Goal: Task Accomplishment & Management: Use online tool/utility

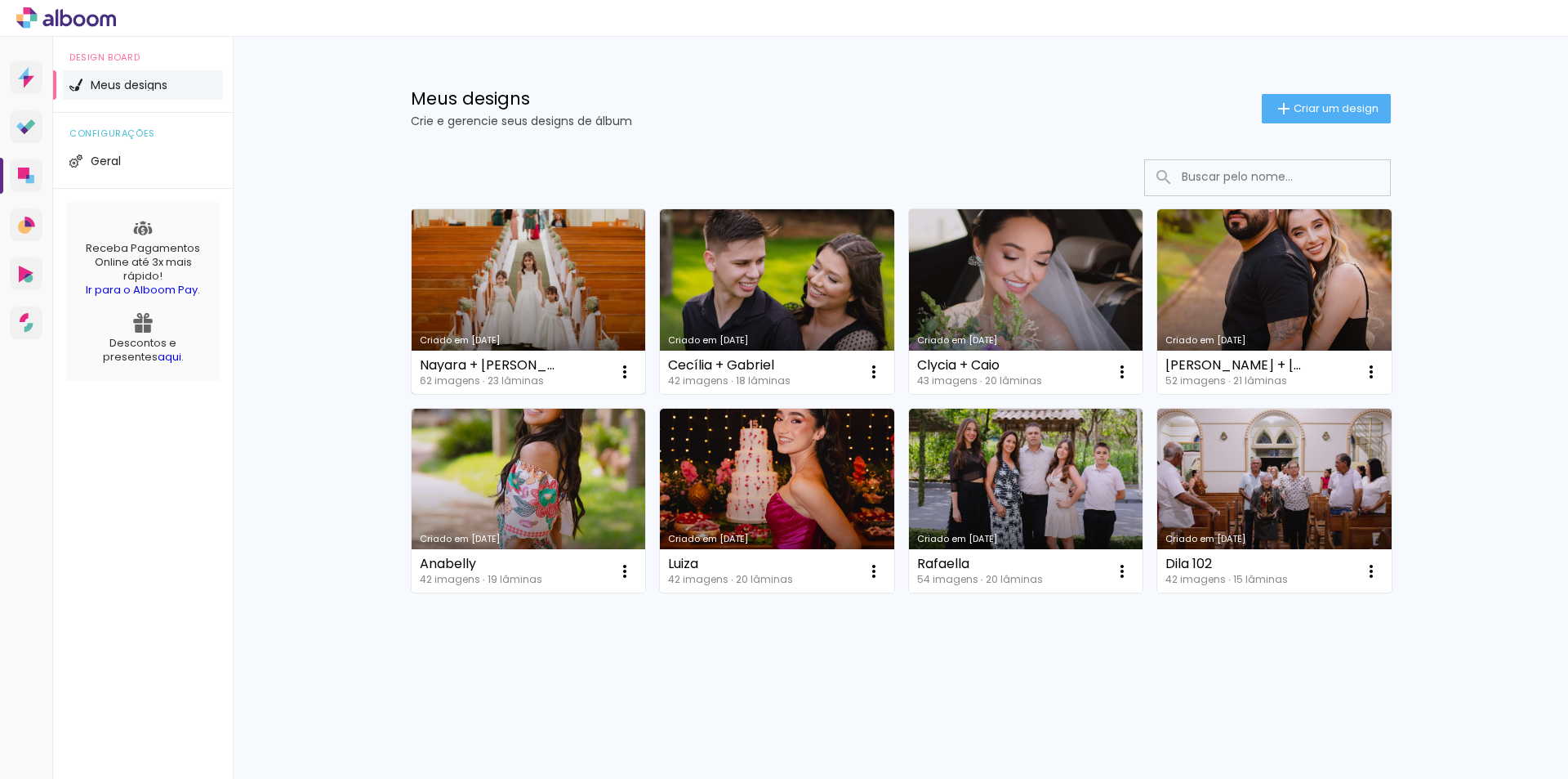
click at [510, 260] on link "Criado em [DATE]" at bounding box center [529, 301] width 234 height 184
